Goal: Task Accomplishment & Management: Manage account settings

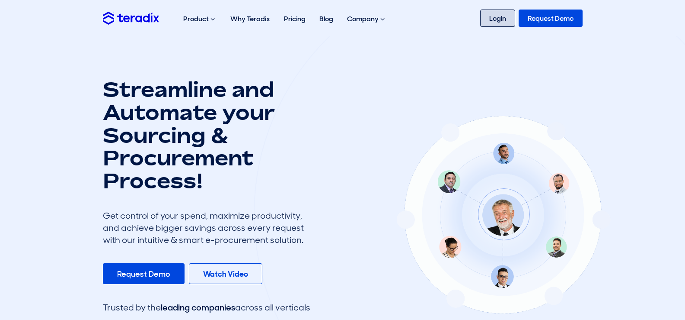
click at [496, 23] on link "Login" at bounding box center [497, 18] width 35 height 17
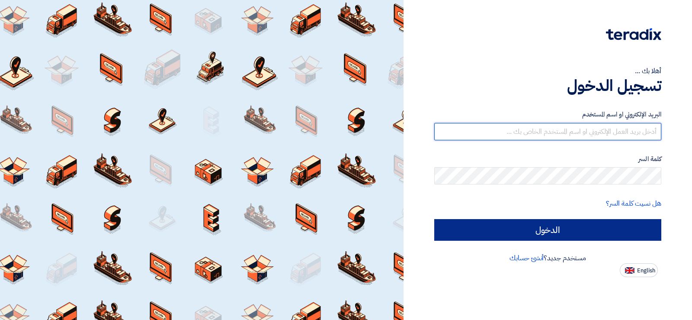
type input "[EMAIL_ADDRESS][DOMAIN_NAME]"
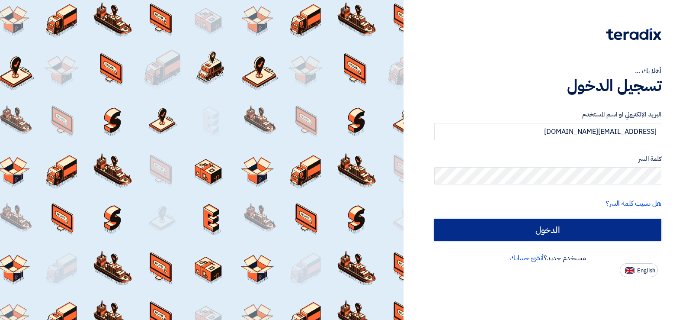
click at [558, 223] on input "الدخول" at bounding box center [547, 230] width 227 height 22
